Goal: Check status: Check status

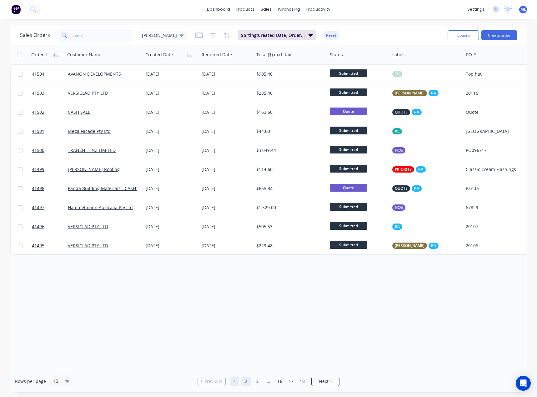
click at [248, 383] on link "2" at bounding box center [245, 380] width 9 height 9
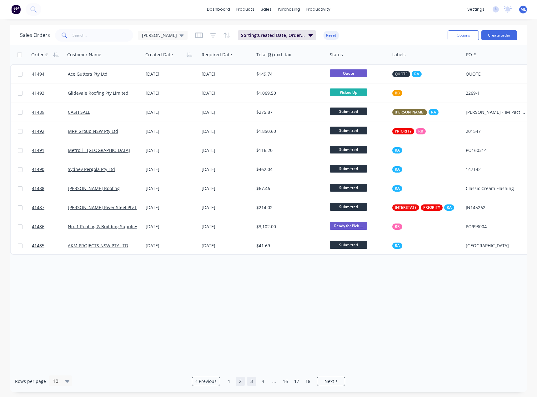
click at [254, 382] on link "3" at bounding box center [251, 380] width 9 height 9
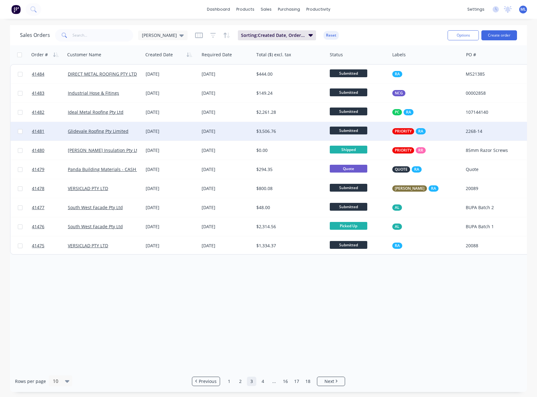
click at [197, 133] on div "[DATE]" at bounding box center [171, 131] width 56 height 19
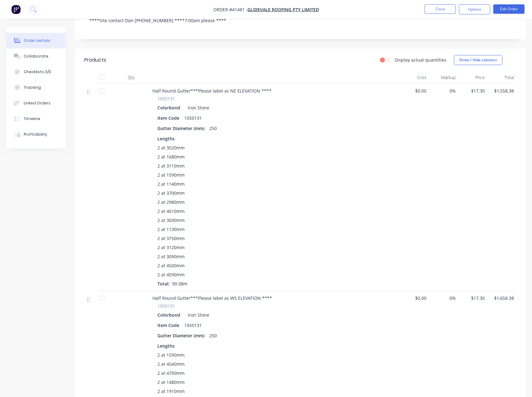
scroll to position [132, 0]
click at [435, 9] on button "Close" at bounding box center [440, 8] width 31 height 9
